Goal: Navigation & Orientation: Find specific page/section

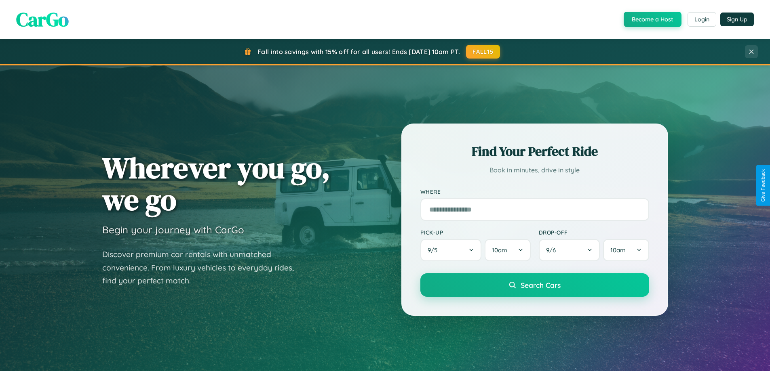
scroll to position [348, 0]
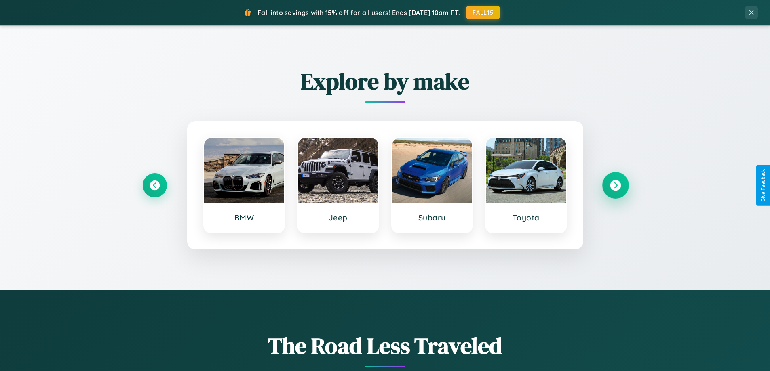
click at [615, 185] on icon at bounding box center [615, 185] width 11 height 11
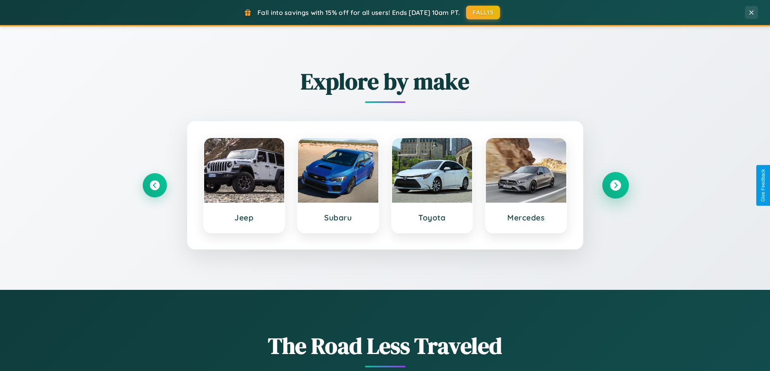
click at [615, 185] on icon at bounding box center [615, 185] width 11 height 11
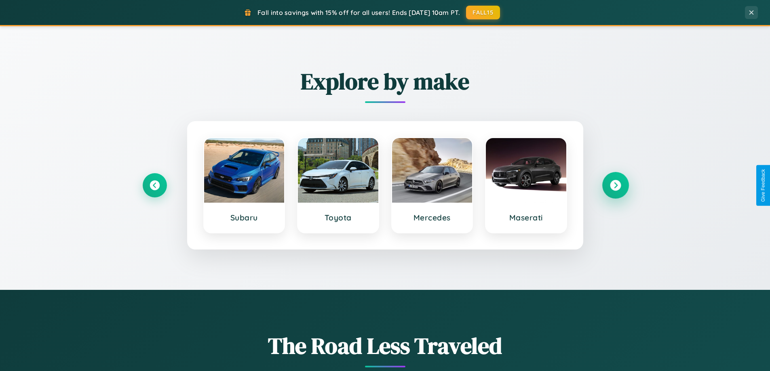
scroll to position [556, 0]
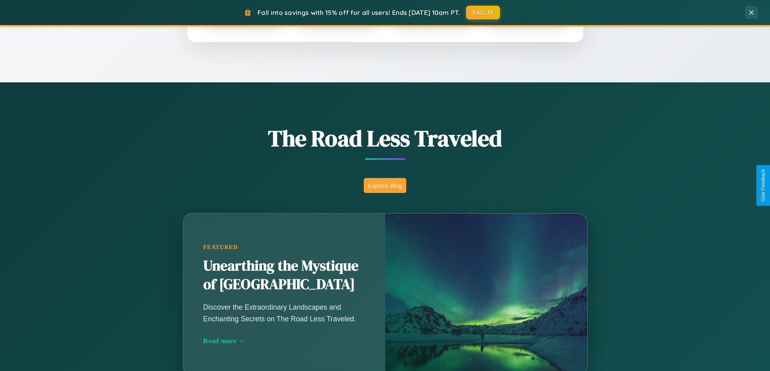
click at [385, 185] on button "Explore Blog" at bounding box center [385, 185] width 42 height 15
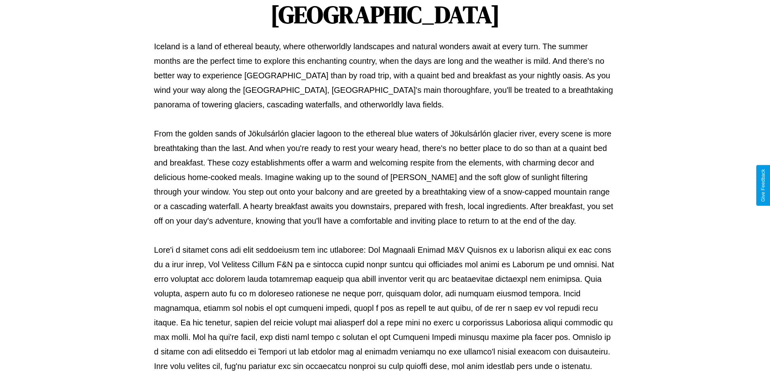
scroll to position [261, 0]
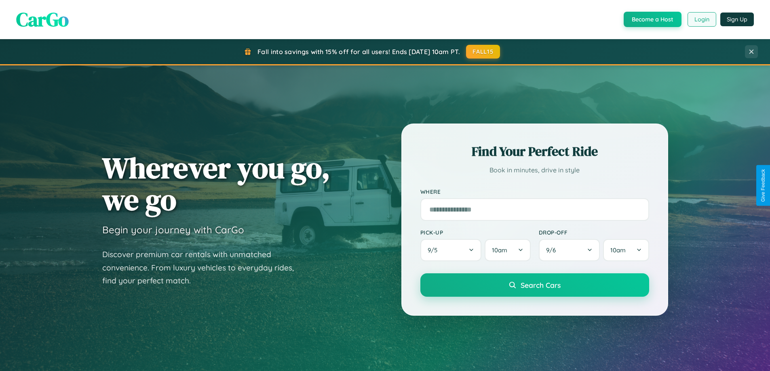
click at [701, 19] on button "Login" at bounding box center [701, 19] width 29 height 15
